Goal: Task Accomplishment & Management: Use online tool/utility

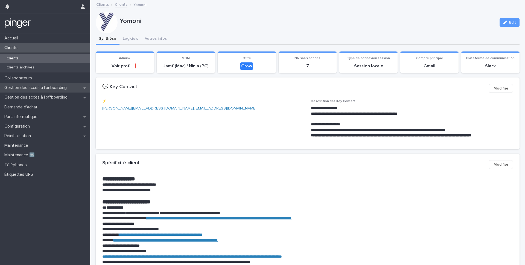
click at [25, 85] on p "Gestion des accès à l’onboarding" at bounding box center [36, 87] width 69 height 5
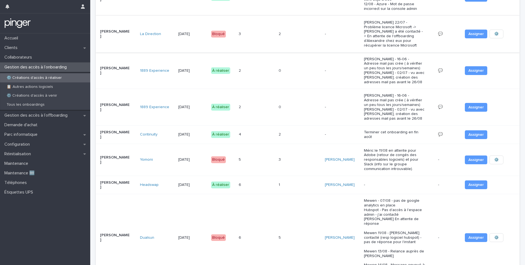
scroll to position [259, 0]
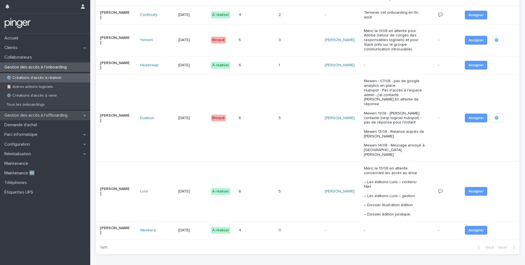
click at [54, 116] on p "Gestion des accès à l’offboarding" at bounding box center [37, 115] width 70 height 5
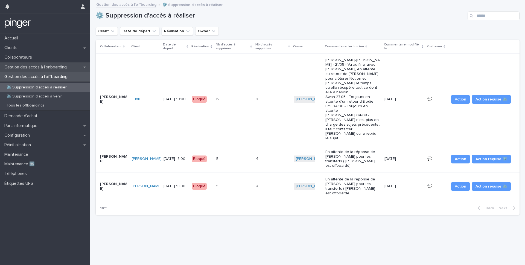
click at [61, 65] on p "Gestion des accès à l’onboarding" at bounding box center [36, 67] width 69 height 5
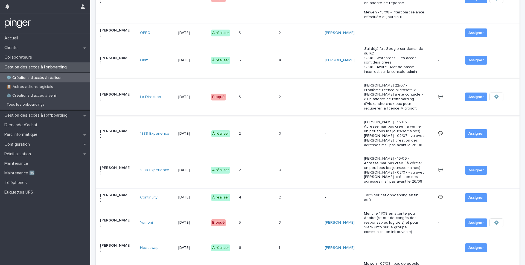
scroll to position [259, 0]
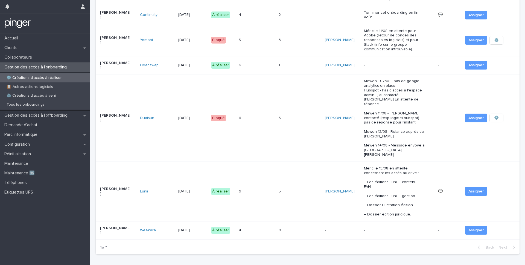
click at [251, 228] on p at bounding box center [246, 230] width 15 height 5
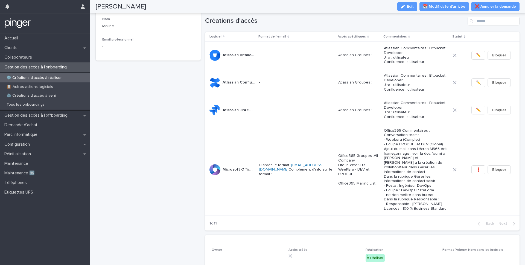
scroll to position [76, 0]
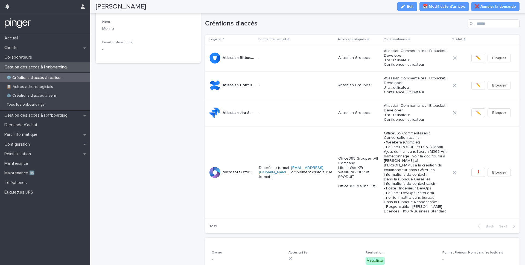
click at [270, 144] on td "D'après le format : [EMAIL_ADDRESS][DOMAIN_NAME] Complément d'info sur le forma…" at bounding box center [296, 172] width 79 height 92
